Goal: Check status: Check status

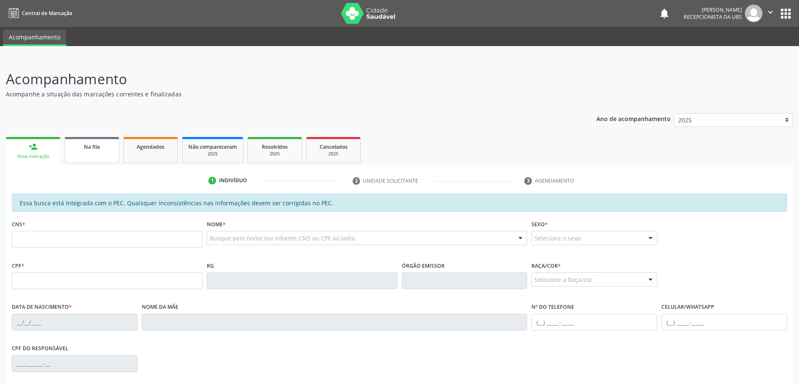
click at [96, 156] on link "Na fila" at bounding box center [92, 150] width 55 height 26
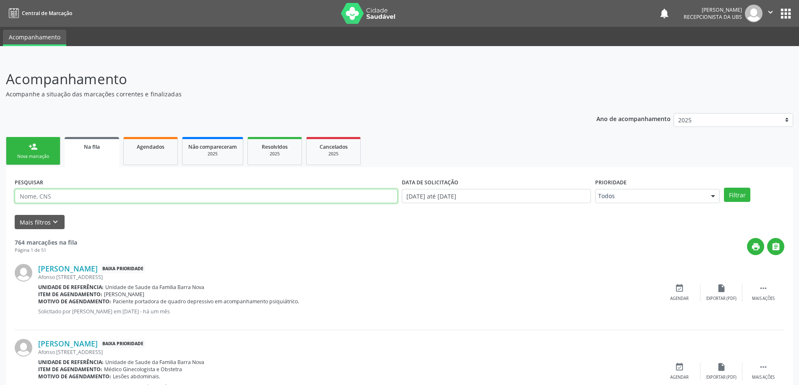
paste input "706801760098821"
type input "706801760098821"
click at [724, 188] on button "Filtrar" at bounding box center [737, 195] width 26 height 14
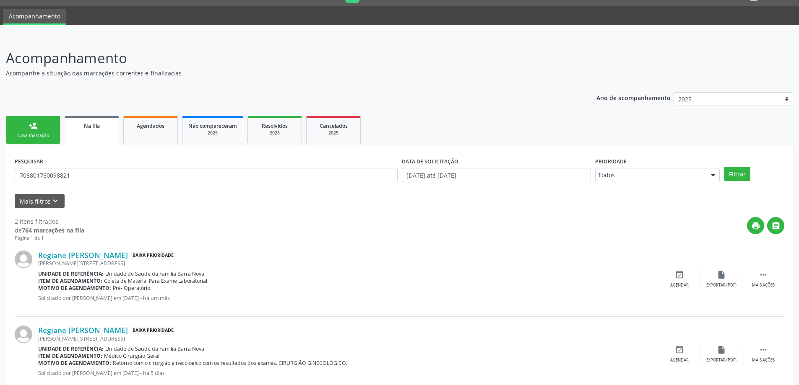
scroll to position [42, 0]
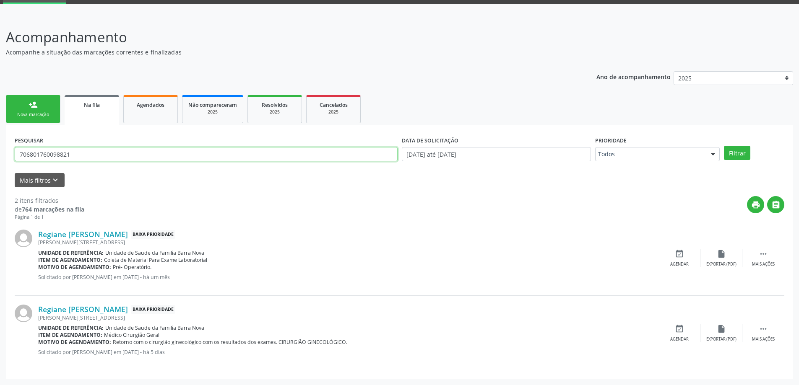
drag, startPoint x: 265, startPoint y: 156, endPoint x: 0, endPoint y: 156, distance: 265.4
click at [0, 156] on div "Acompanhamento Acompanhe a situação das marcações correntes e finalizadas Relat…" at bounding box center [399, 200] width 799 height 369
click at [147, 110] on link "Agendados" at bounding box center [150, 109] width 55 height 28
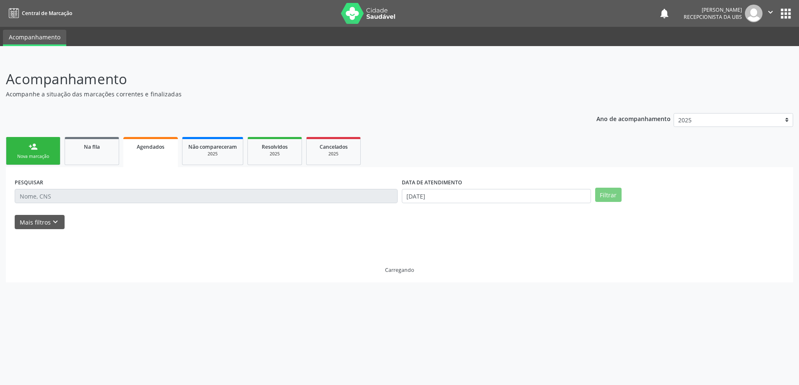
scroll to position [0, 0]
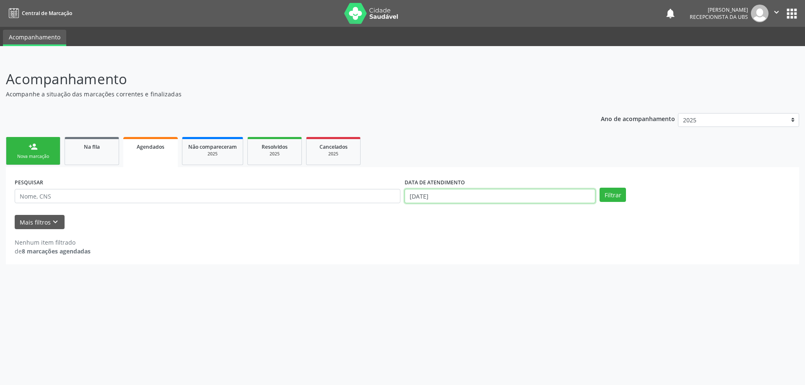
click at [556, 199] on input "[DATE]" at bounding box center [500, 196] width 191 height 14
click at [504, 241] on span "1" at bounding box center [503, 239] width 16 height 16
type input "[DATE]"
click at [614, 197] on button "Filtrar" at bounding box center [613, 195] width 26 height 14
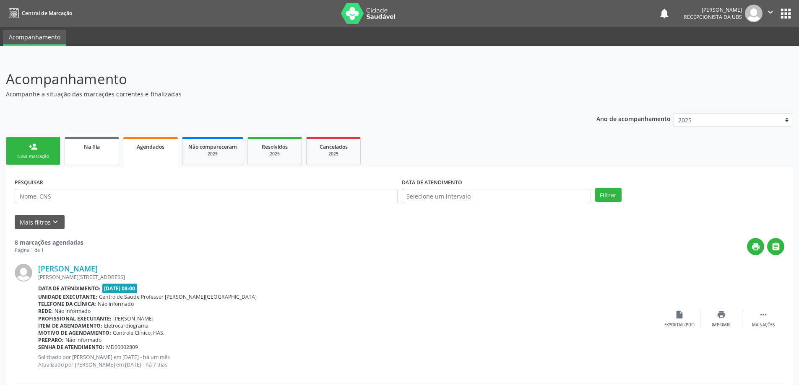
click at [84, 150] on span "Na fila" at bounding box center [92, 146] width 16 height 7
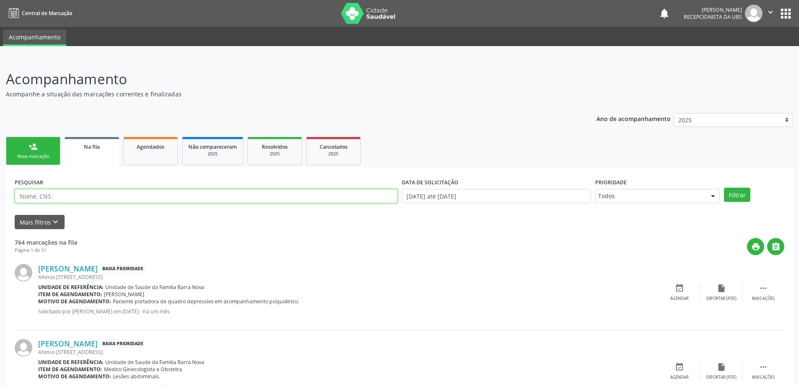
click at [120, 190] on input "text" at bounding box center [206, 196] width 383 height 14
type input "706704568824114"
click at [724, 188] on button "Filtrar" at bounding box center [737, 195] width 26 height 14
